Goal: Task Accomplishment & Management: Use online tool/utility

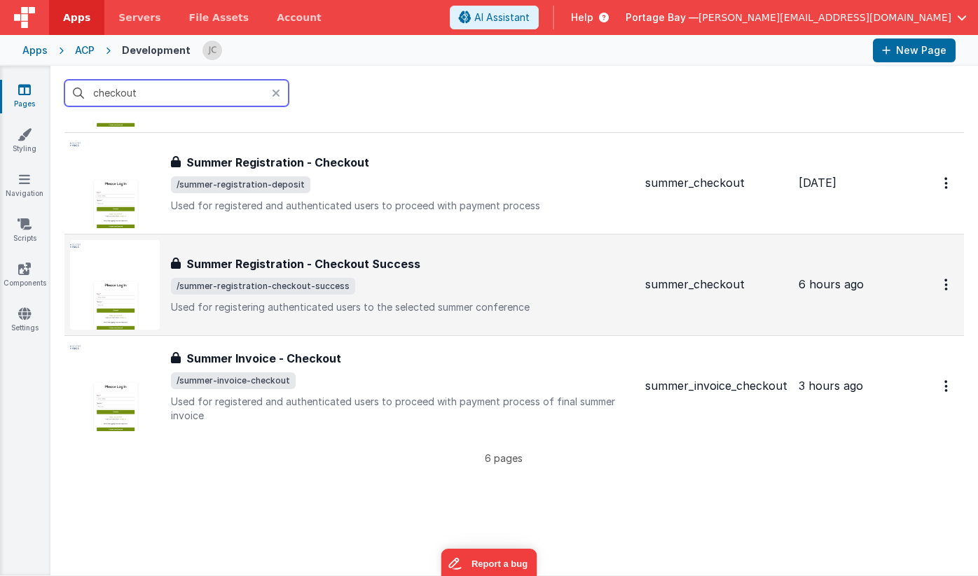
scroll to position [319, 0]
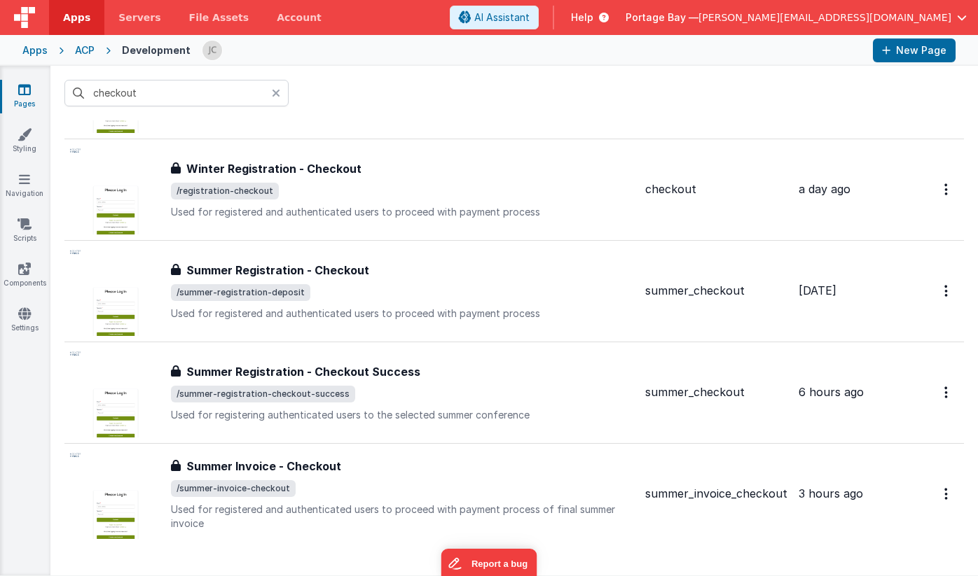
click at [279, 91] on icon at bounding box center [276, 93] width 8 height 11
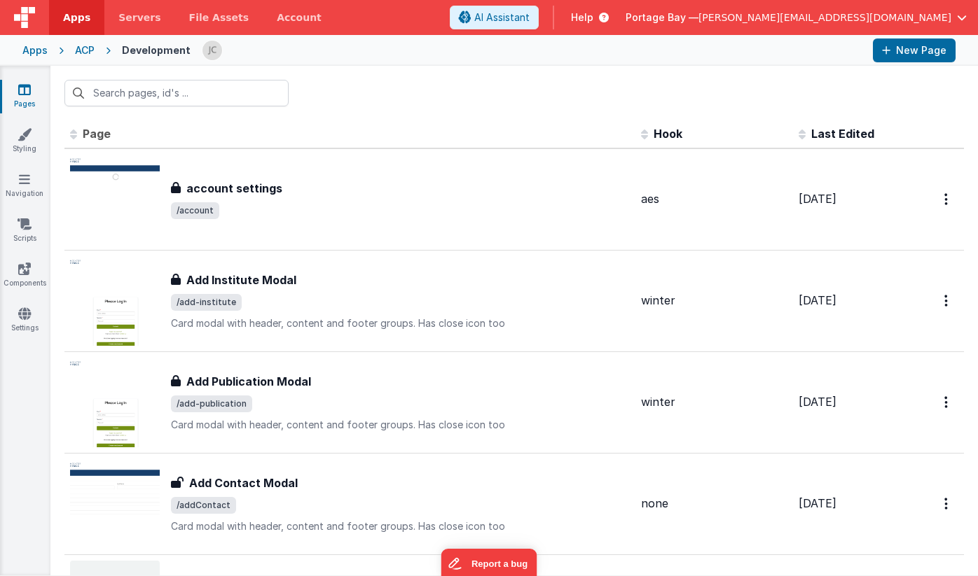
scroll to position [0, 0]
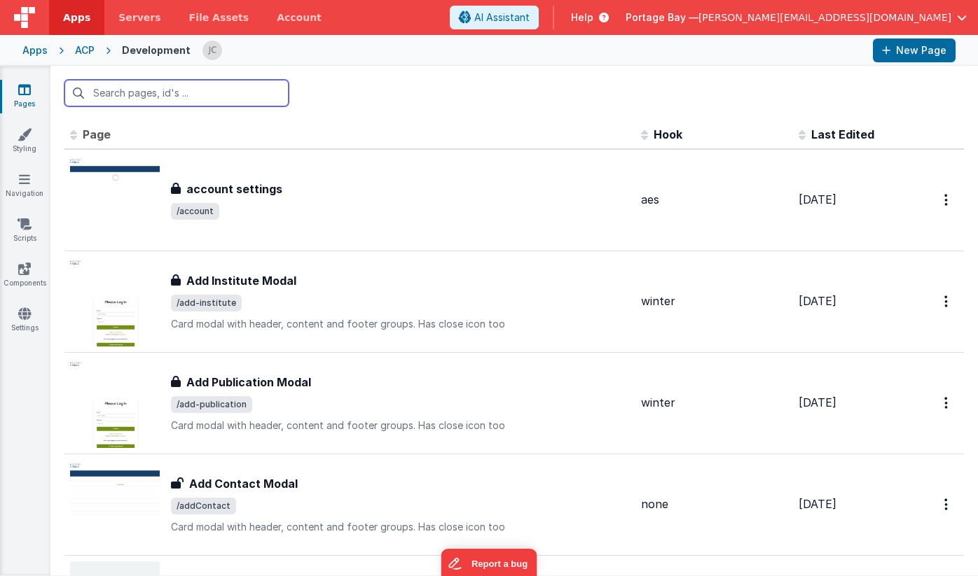
click at [176, 95] on input "text" at bounding box center [176, 93] width 224 height 27
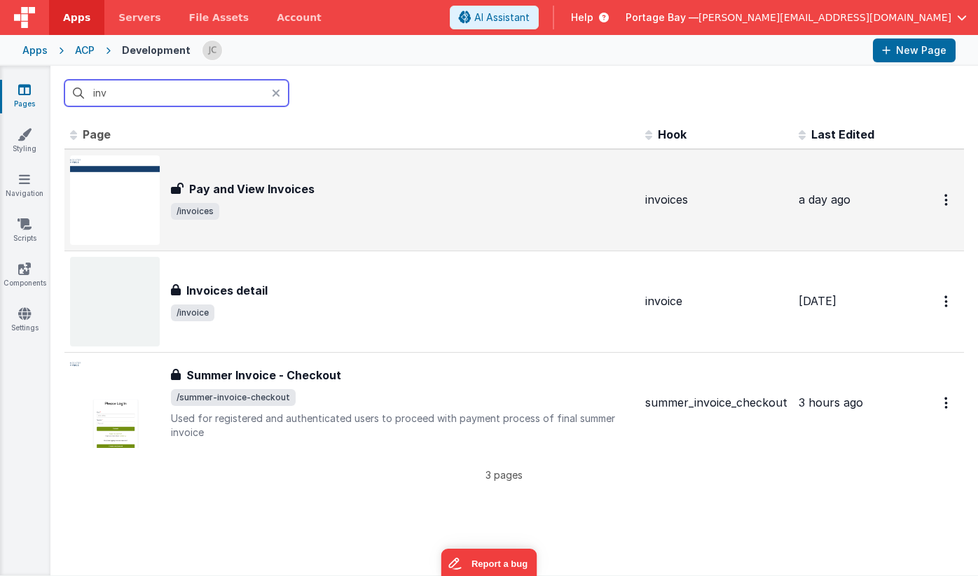
type input "inv"
click at [382, 207] on span "/invoices" at bounding box center [402, 211] width 463 height 17
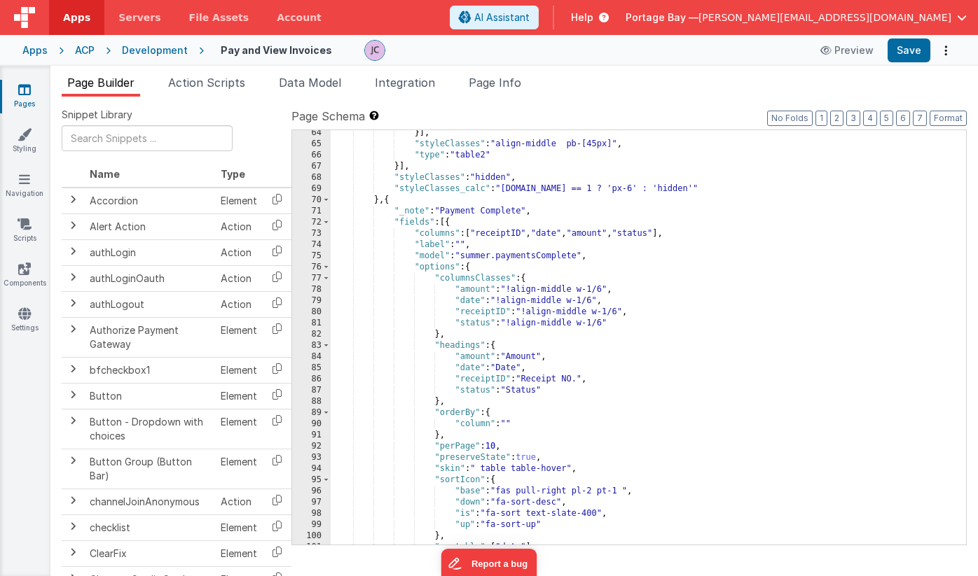
scroll to position [916, 0]
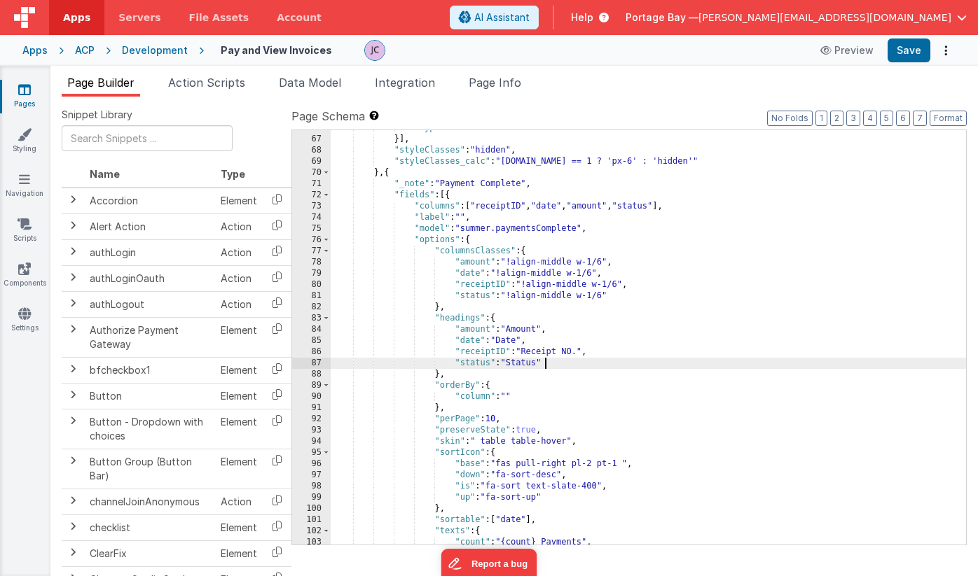
click at [544, 362] on div ""type" : "table2" }] , "styleClasses" : "hidden" , "styleClasses_calc" : "[DOMA…" at bounding box center [648, 341] width 635 height 437
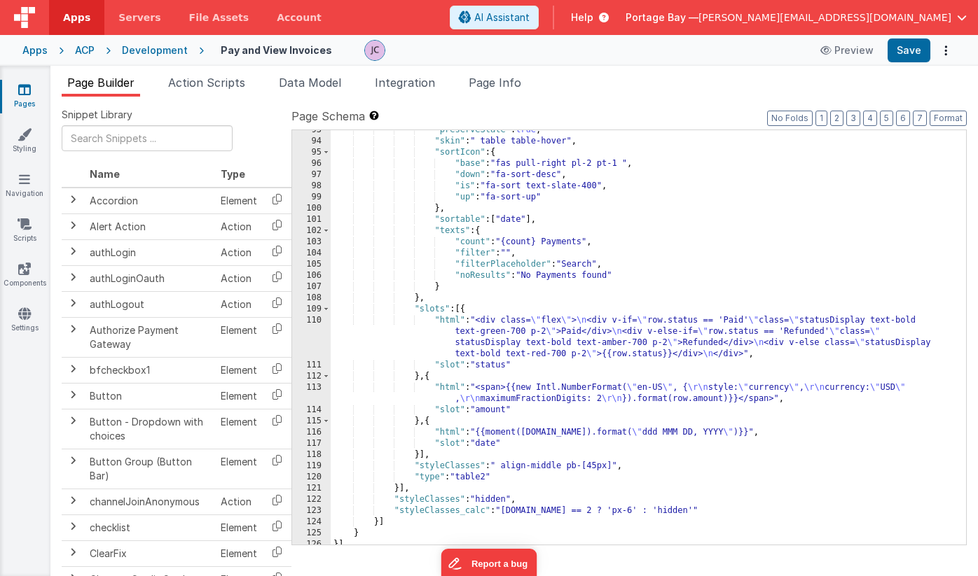
scroll to position [1222, 0]
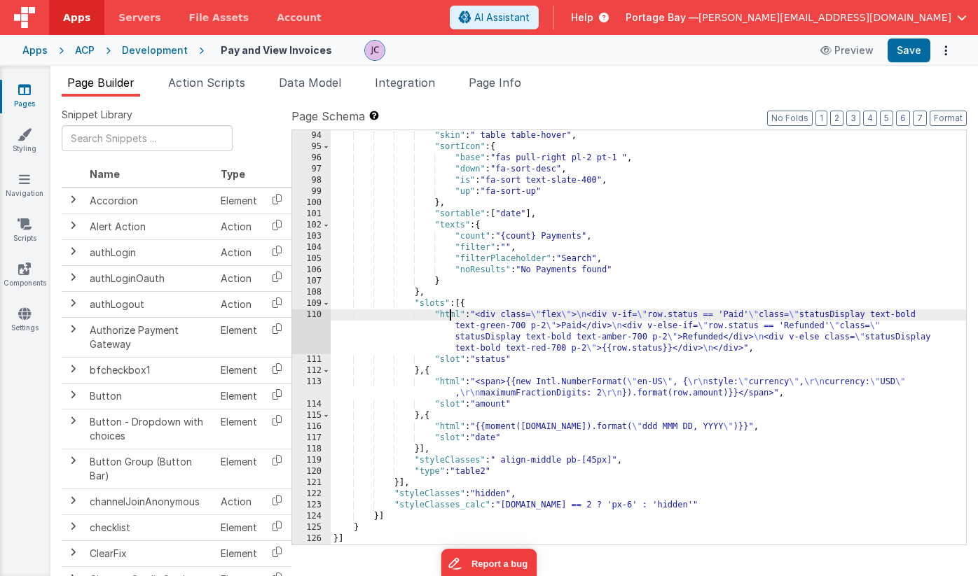
click at [449, 315] on div ""skin" : " table table-hover" , "sortIcon" : { "base" : "fas pull-right pl-2 pt…" at bounding box center [648, 348] width 635 height 437
click at [314, 317] on div "110" at bounding box center [311, 332] width 39 height 45
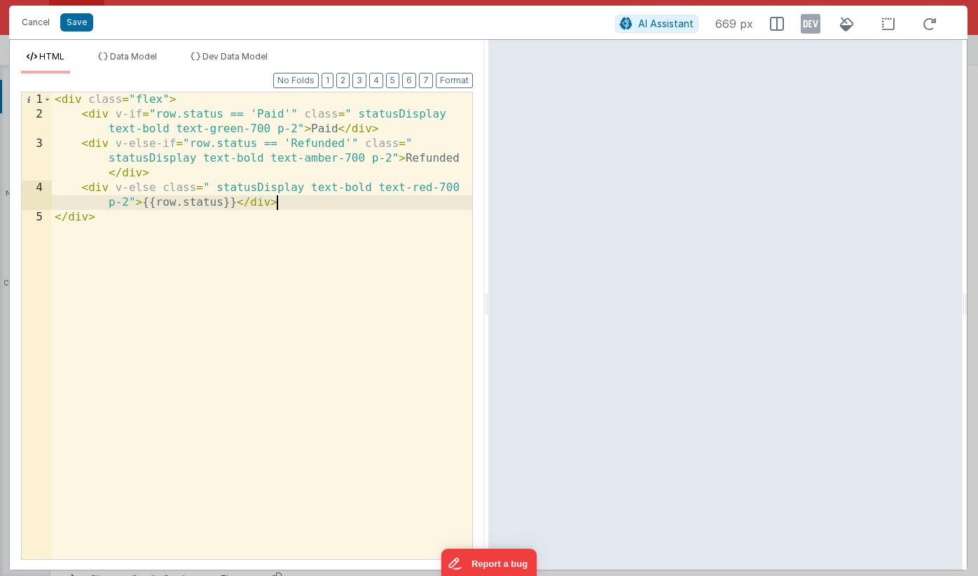
click at [322, 200] on div "< div class = "flex" > < div v-if = "row.status == 'Paid'" class = " statusDisp…" at bounding box center [262, 340] width 420 height 497
click at [41, 20] on button "Cancel" at bounding box center [36, 23] width 42 height 20
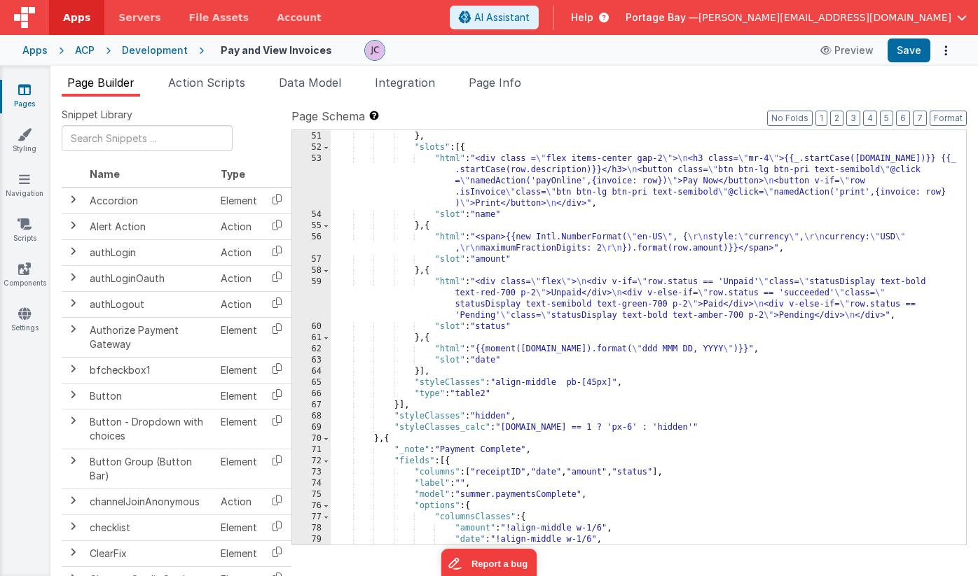
scroll to position [642, 0]
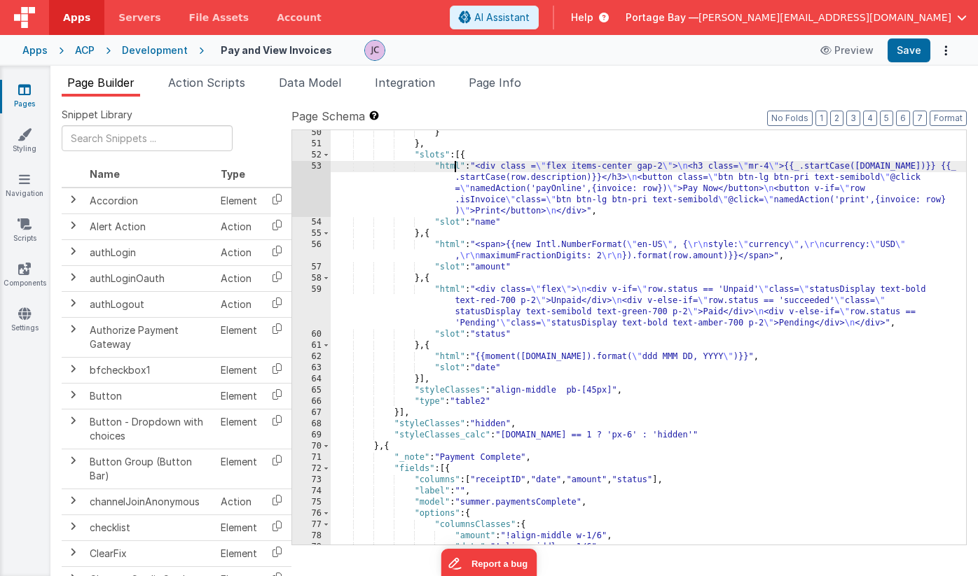
click at [453, 164] on div "} } , "slots" : [{ "html" : "<div class = \" flex items-center gap-2 \" > \n <h…" at bounding box center [648, 345] width 635 height 437
click at [316, 167] on div "53" at bounding box center [311, 189] width 39 height 56
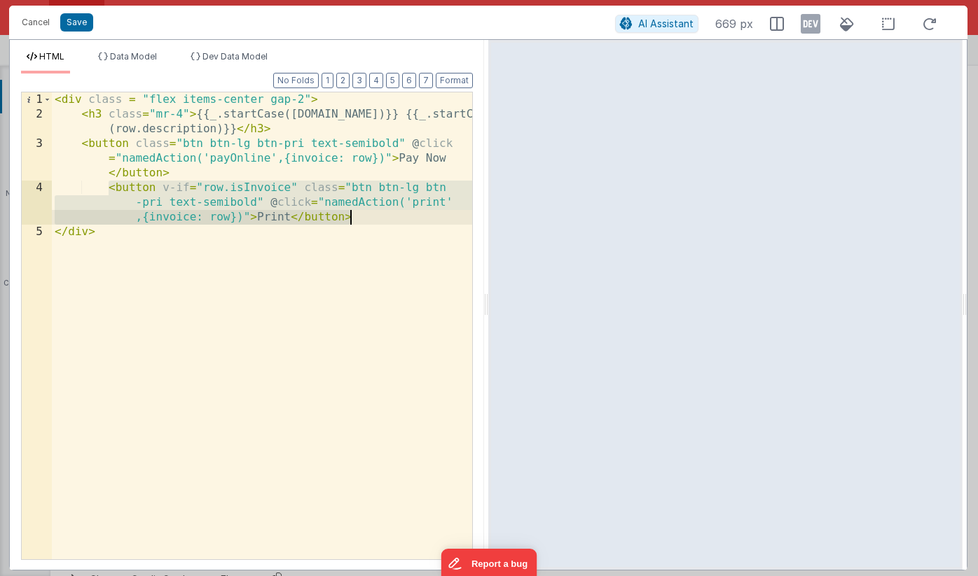
drag, startPoint x: 109, startPoint y: 188, endPoint x: 366, endPoint y: 216, distance: 259.2
click at [366, 216] on div "< div class = "flex items-center gap-2" > < h3 class = "mr-4" > {{_.startCase([…" at bounding box center [262, 340] width 420 height 497
click at [38, 23] on button "Cancel" at bounding box center [36, 23] width 42 height 20
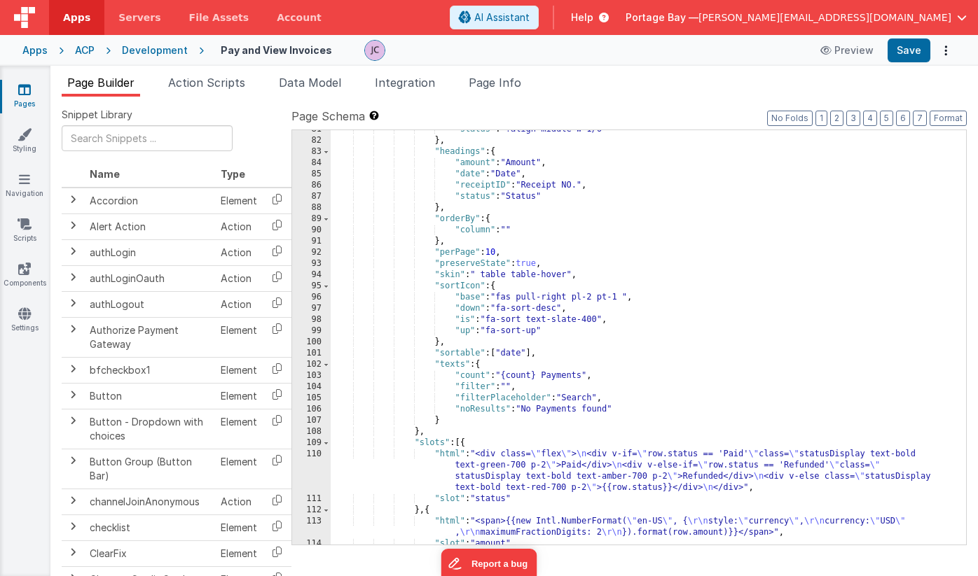
scroll to position [1222, 0]
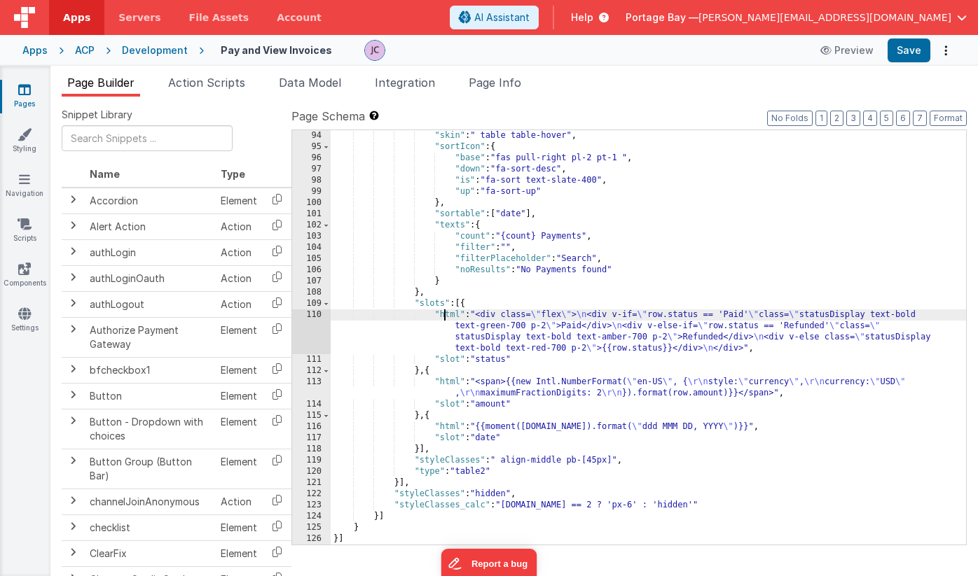
drag, startPoint x: 446, startPoint y: 315, endPoint x: 420, endPoint y: 317, distance: 26.0
click at [446, 315] on div ""skin" : " table table-hover" , "sortIcon" : { "base" : "fas pull-right pl-2 pt…" at bounding box center [648, 348] width 635 height 437
click at [303, 317] on div "110" at bounding box center [311, 332] width 39 height 45
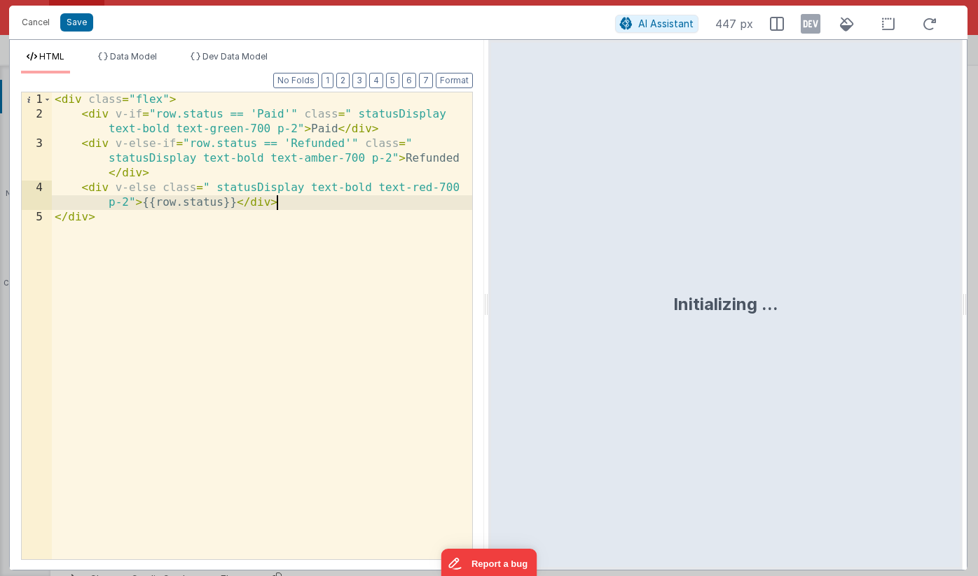
click at [293, 207] on div "< div class = "flex" > < div v-if = "row.status == 'Paid'" class = " statusDisp…" at bounding box center [262, 340] width 420 height 497
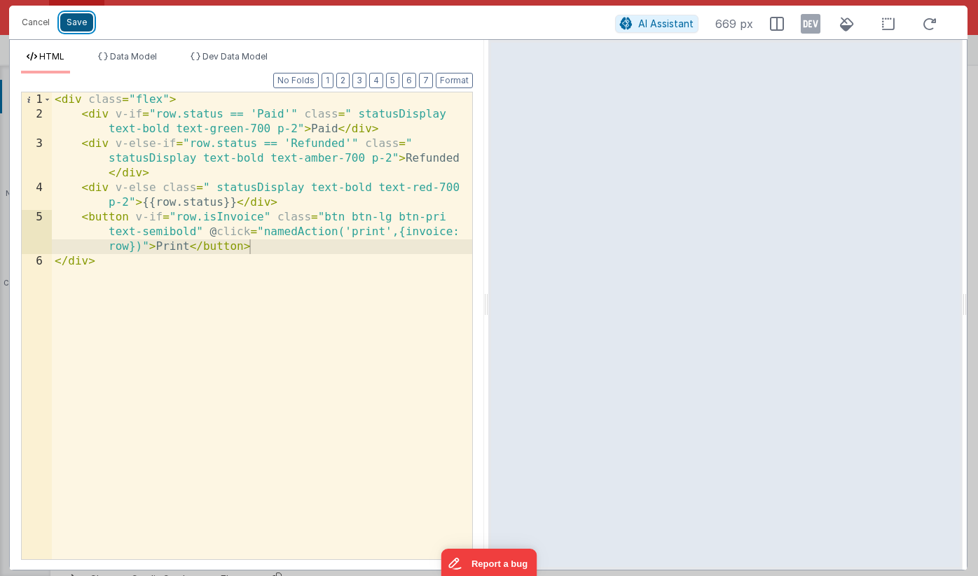
click at [73, 20] on button "Save" at bounding box center [76, 22] width 33 height 18
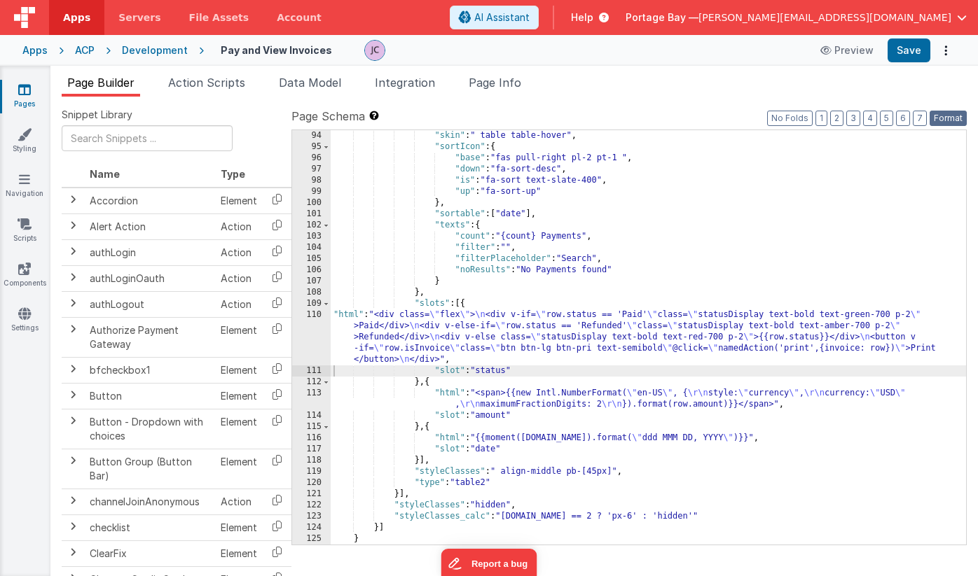
click at [953, 118] on button "Format" at bounding box center [947, 118] width 37 height 15
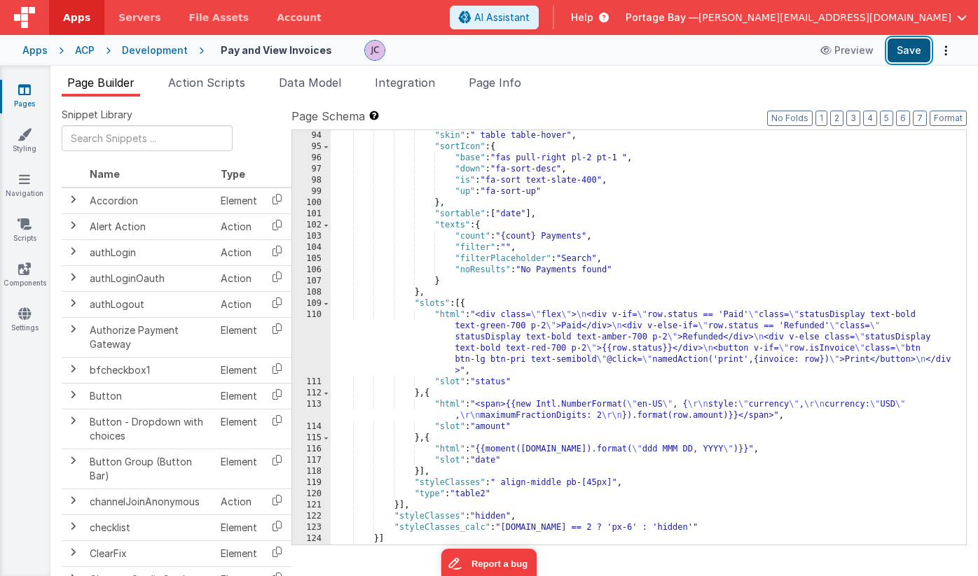
click at [907, 49] on button "Save" at bounding box center [908, 51] width 43 height 24
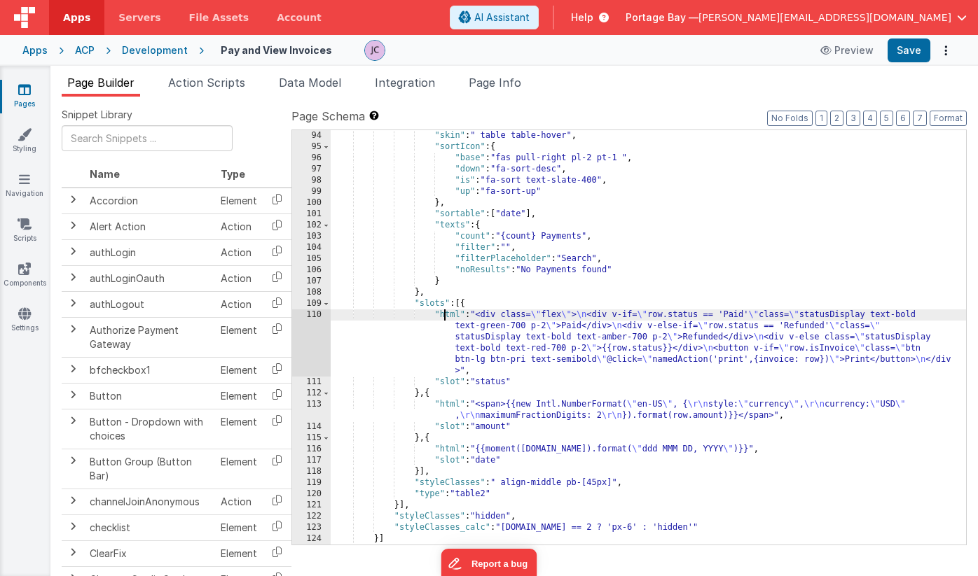
click at [447, 314] on div ""skin" : " table table-hover" , "sortIcon" : { "base" : "fas pull-right pl-2 pt…" at bounding box center [648, 348] width 635 height 437
click at [315, 317] on div "110" at bounding box center [311, 343] width 39 height 67
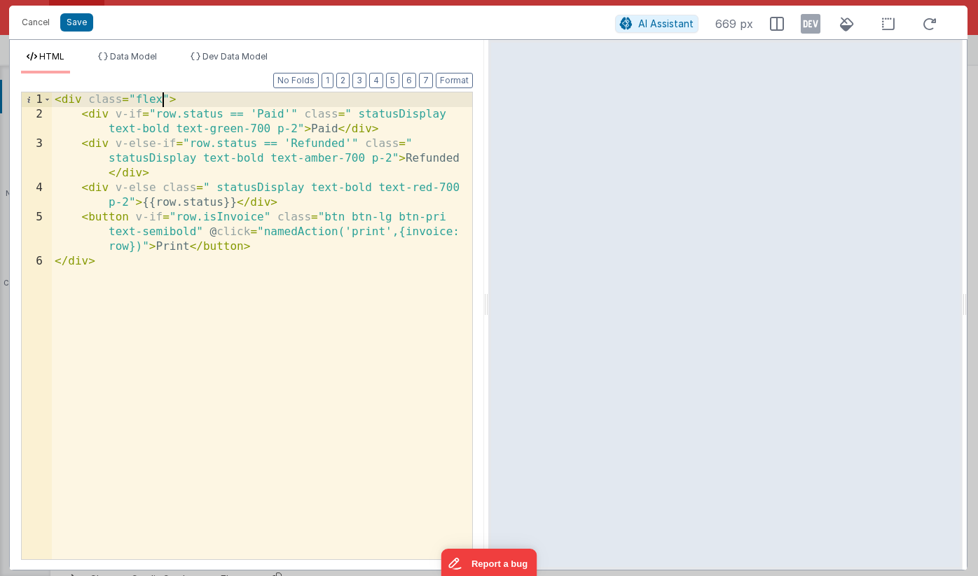
click at [163, 97] on div "< div class = "flex" > < div v-if = "row.status == 'Paid'" class = " statusDisp…" at bounding box center [262, 340] width 420 height 497
click at [75, 20] on button "Save" at bounding box center [76, 22] width 33 height 18
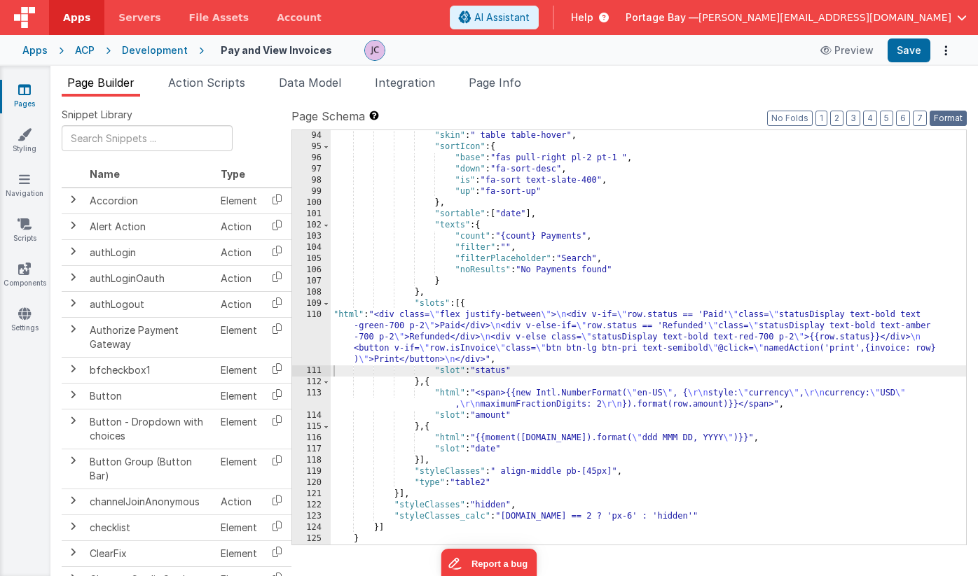
click at [946, 114] on button "Format" at bounding box center [947, 118] width 37 height 15
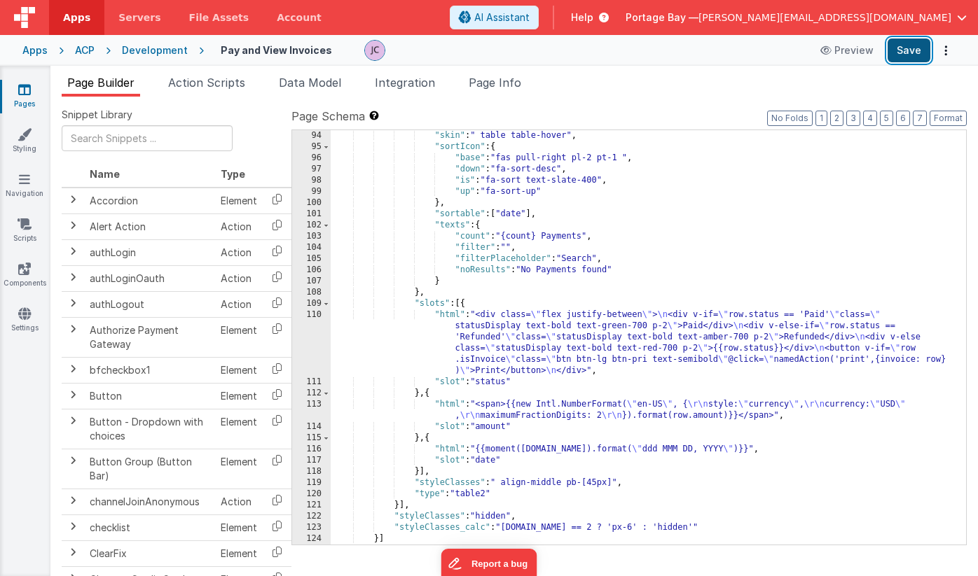
click at [910, 49] on button "Save" at bounding box center [908, 51] width 43 height 24
click at [204, 83] on span "Action Scripts" at bounding box center [206, 83] width 77 height 14
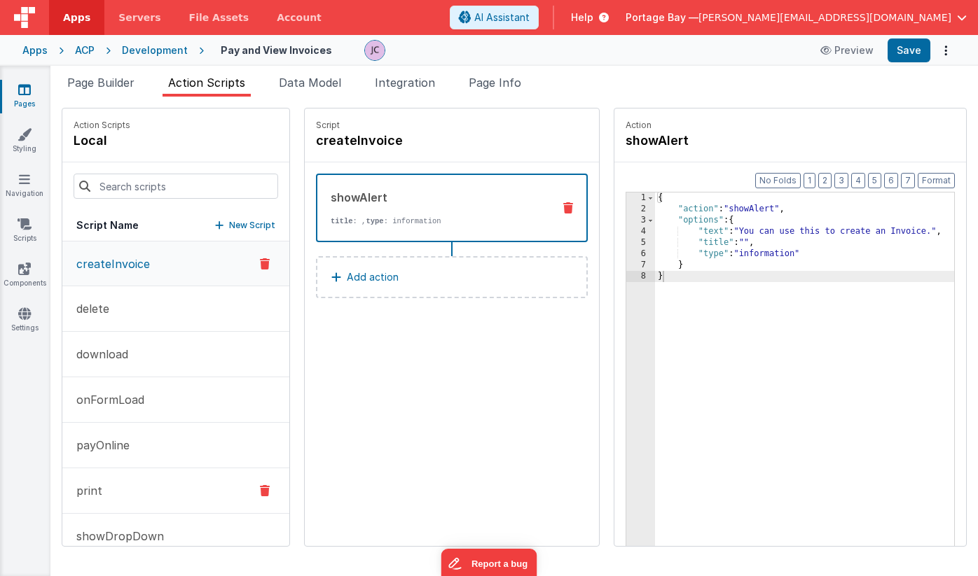
click at [140, 495] on button "print" at bounding box center [175, 492] width 227 height 46
